Goal: Use online tool/utility

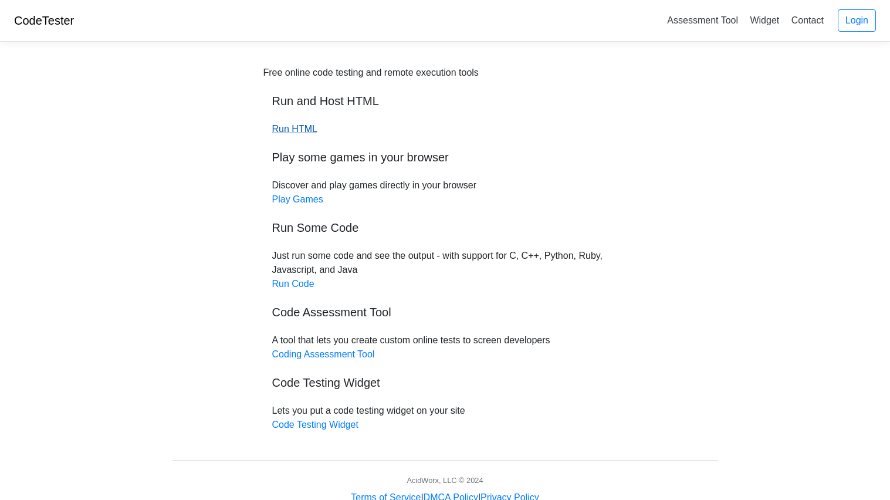
click at [290, 128] on link "Run HTML" at bounding box center [294, 129] width 45 height 10
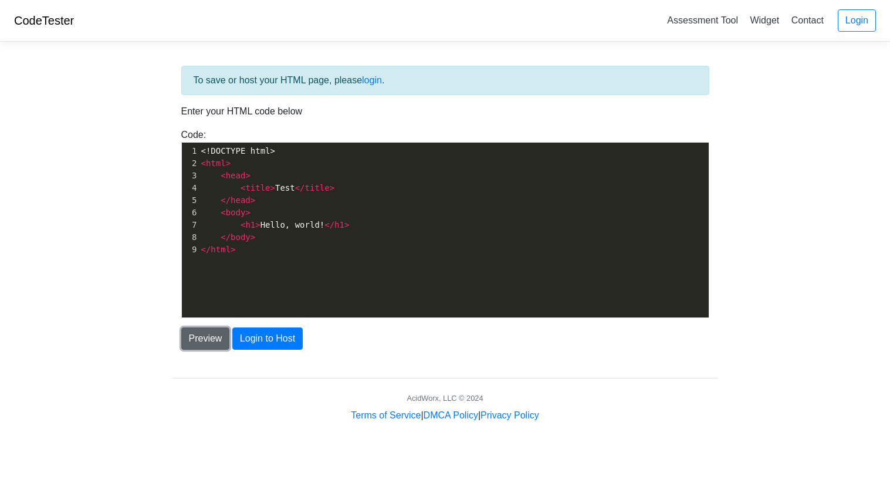
click at [207, 334] on button "Preview" at bounding box center [205, 338] width 49 height 22
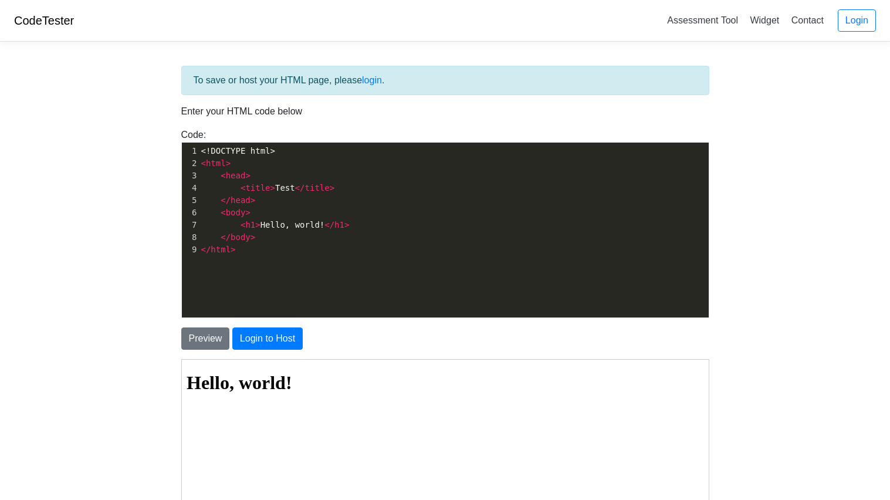
scroll to position [4, 0]
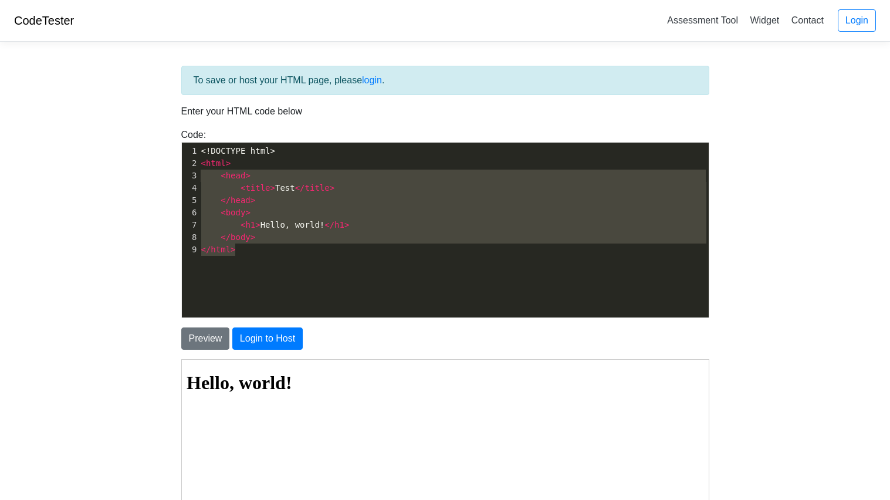
type textarea "<!DOCTYPE html> <html> <head> <title>Test</title> </head> <body> <h1>Hello, wor…"
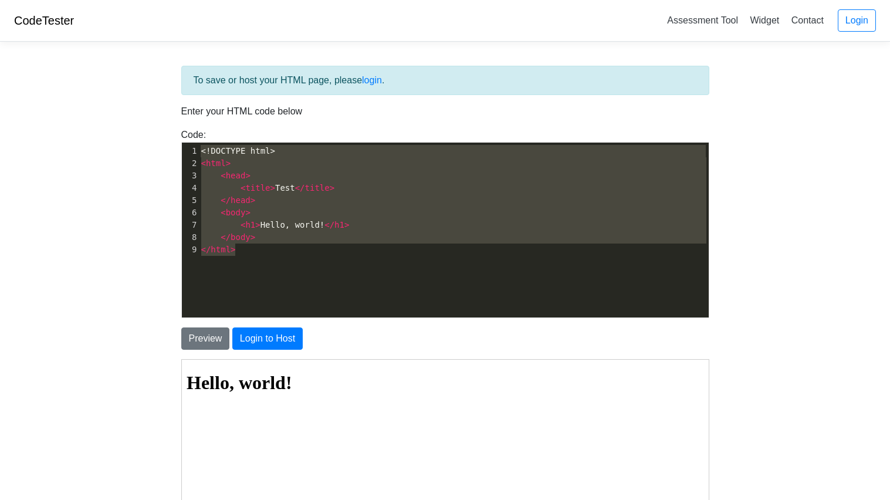
drag, startPoint x: 250, startPoint y: 248, endPoint x: 187, endPoint y: 136, distance: 128.8
click at [187, 136] on div "Code: <!DOCTYPE html> <html> <head> <title>Test</title> </head> <body> <h1>Hell…" at bounding box center [446, 223] width 546 height 190
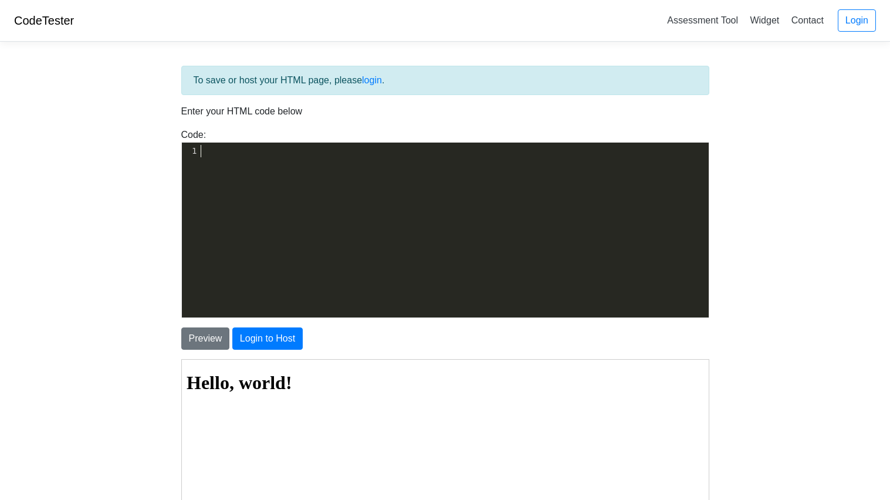
scroll to position [372, 0]
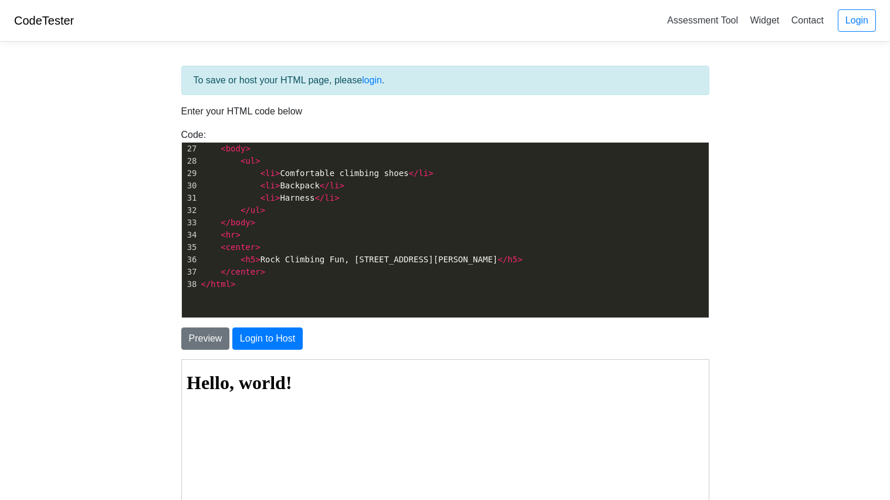
click at [198, 326] on div "Preview Login to Host" at bounding box center [446, 334] width 546 height 32
click at [209, 335] on button "Preview" at bounding box center [205, 338] width 49 height 22
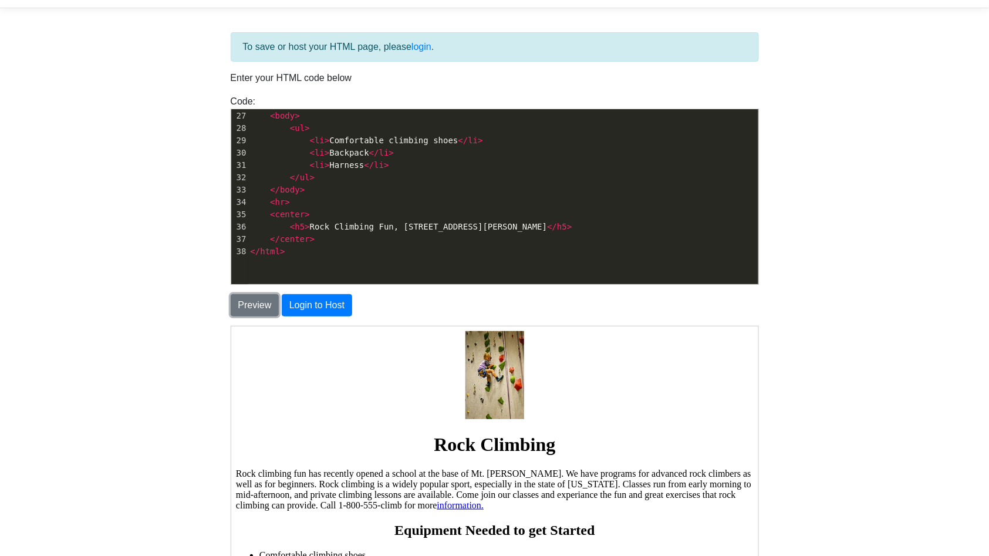
scroll to position [0, 0]
